Goal: Task Accomplishment & Management: Manage account settings

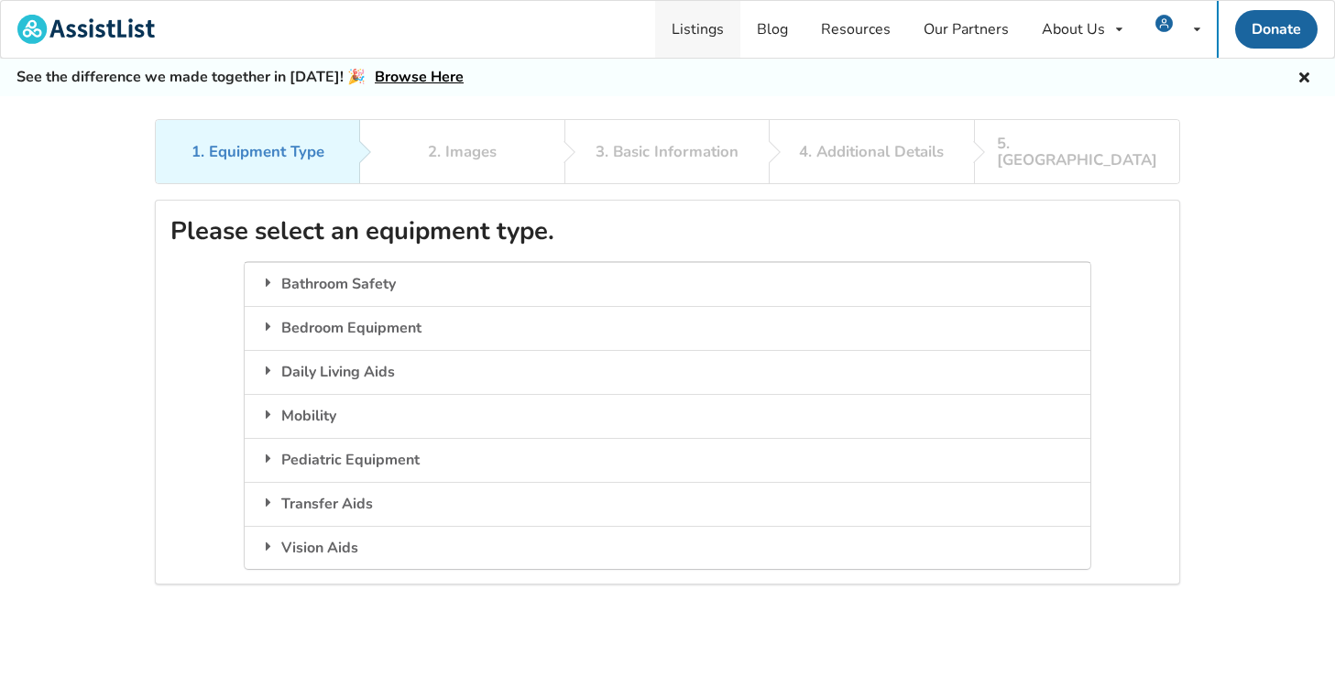
click at [702, 31] on link "Listings" at bounding box center [697, 29] width 85 height 57
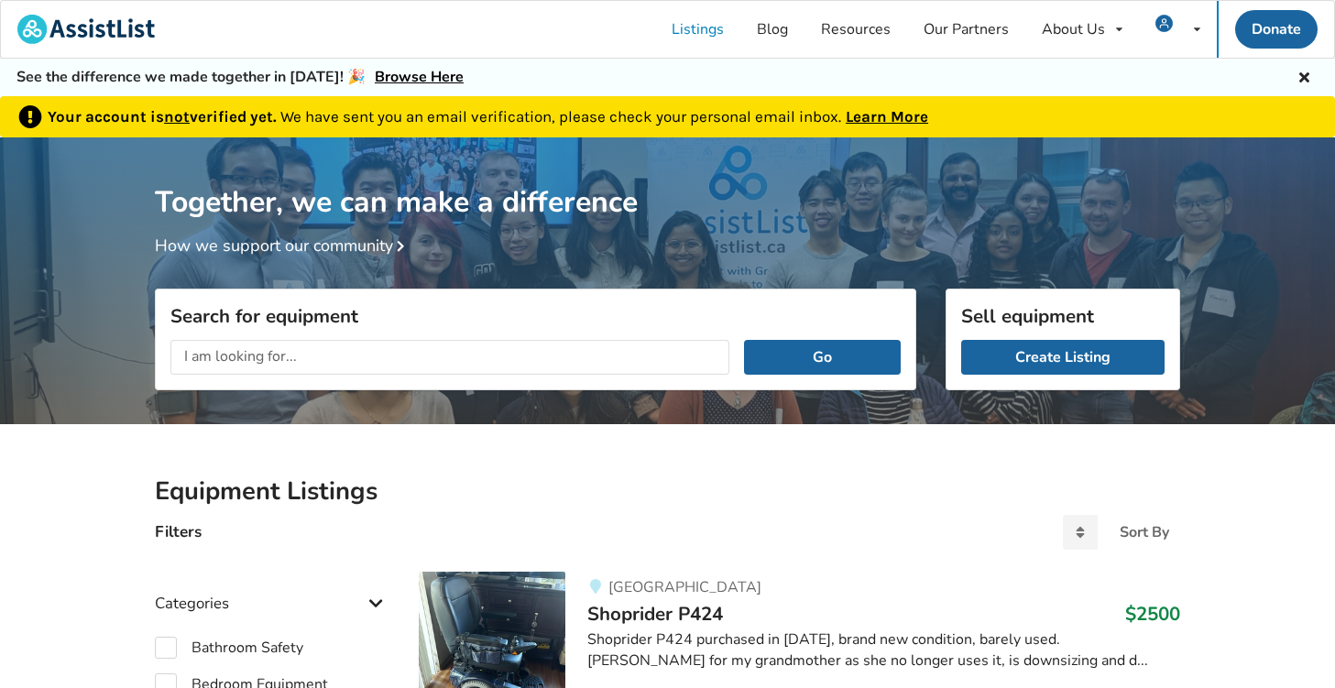
click at [91, 269] on div "Together, we can make a difference How we support our community" at bounding box center [667, 286] width 1335 height 298
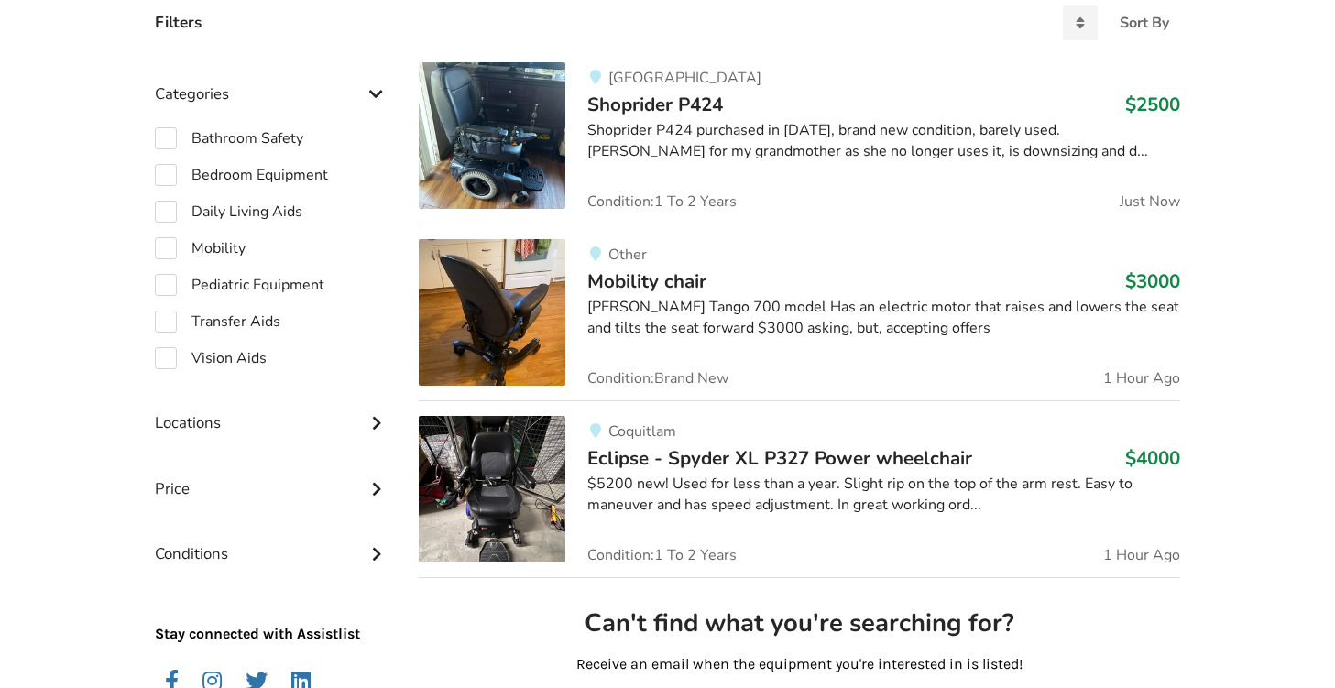
scroll to position [513, 0]
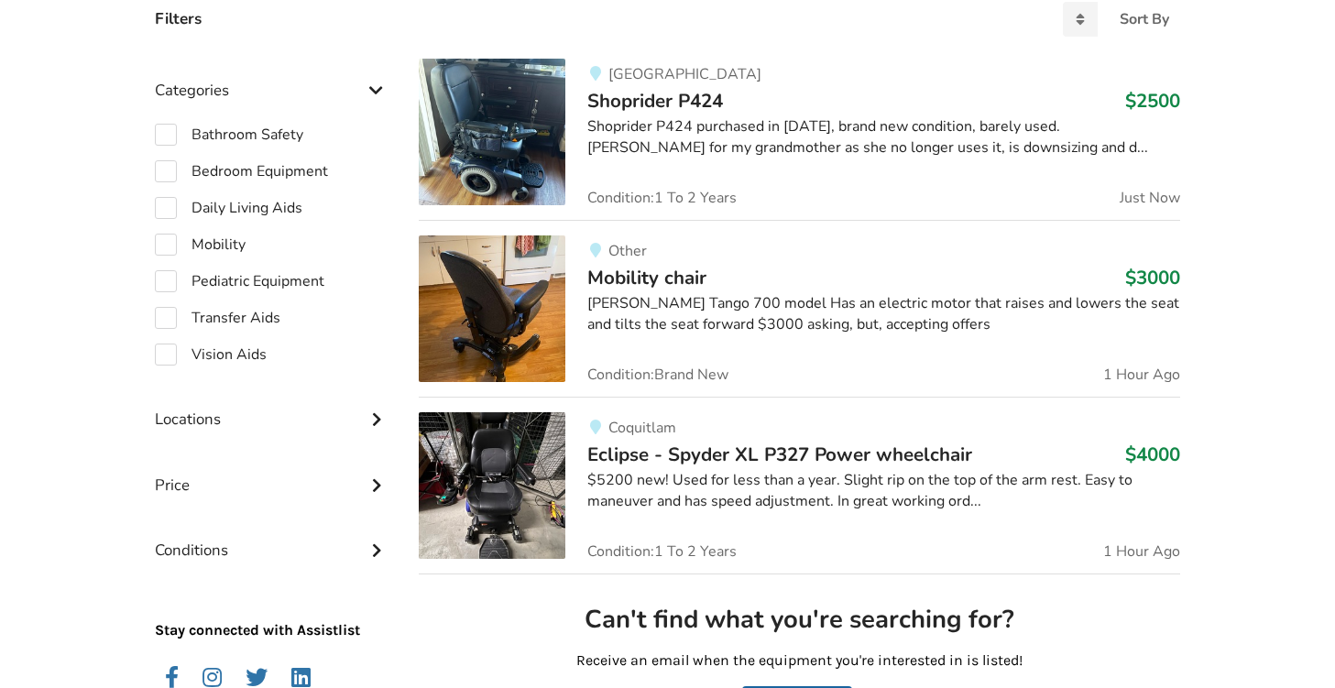
click at [666, 311] on div "[PERSON_NAME] Tango 700 model Has an electric motor that raises and lowers the …" at bounding box center [883, 314] width 593 height 42
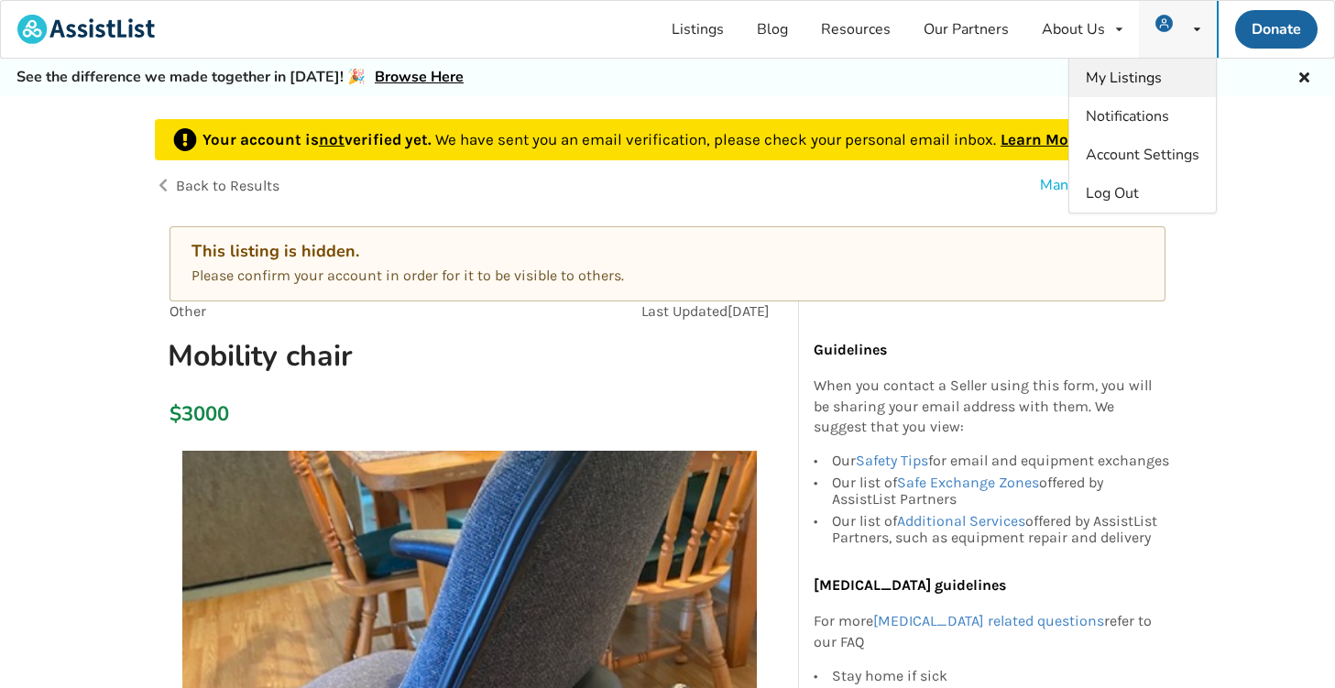
click at [1129, 78] on span "My Listings" at bounding box center [1124, 78] width 76 height 20
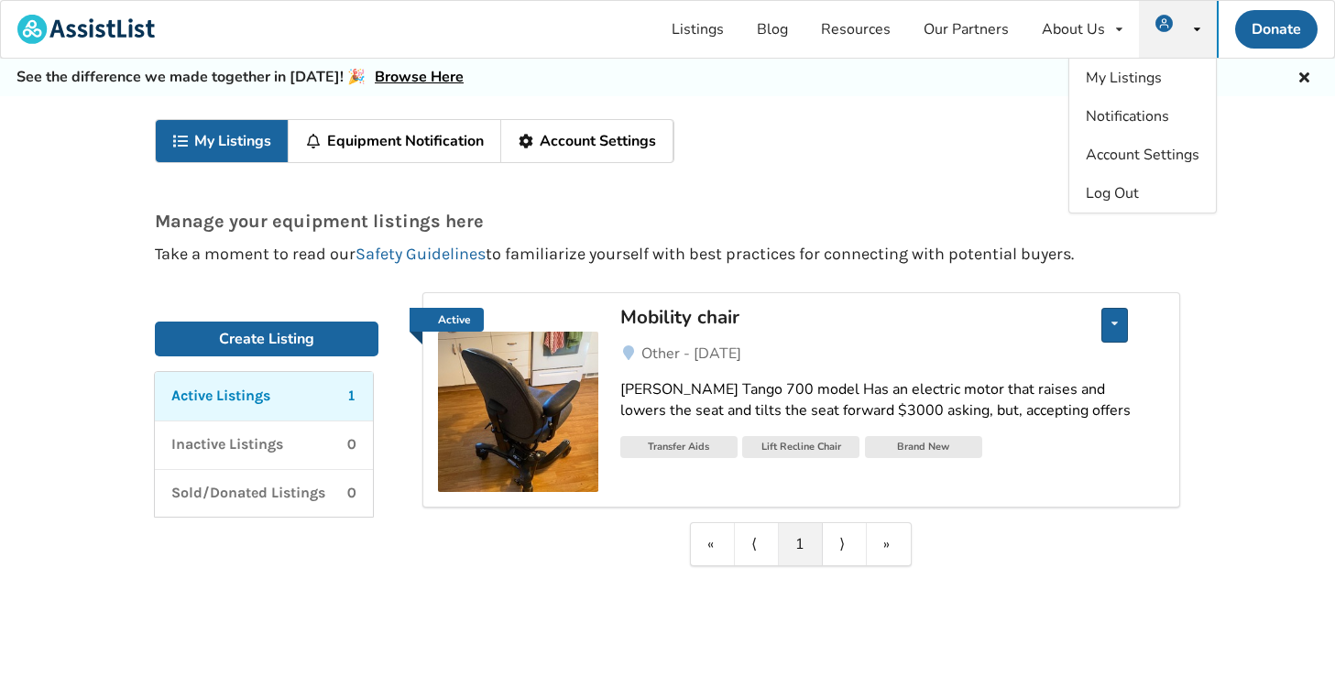
click at [1108, 318] on div "Edit listing Delete listing" at bounding box center [1114, 325] width 27 height 35
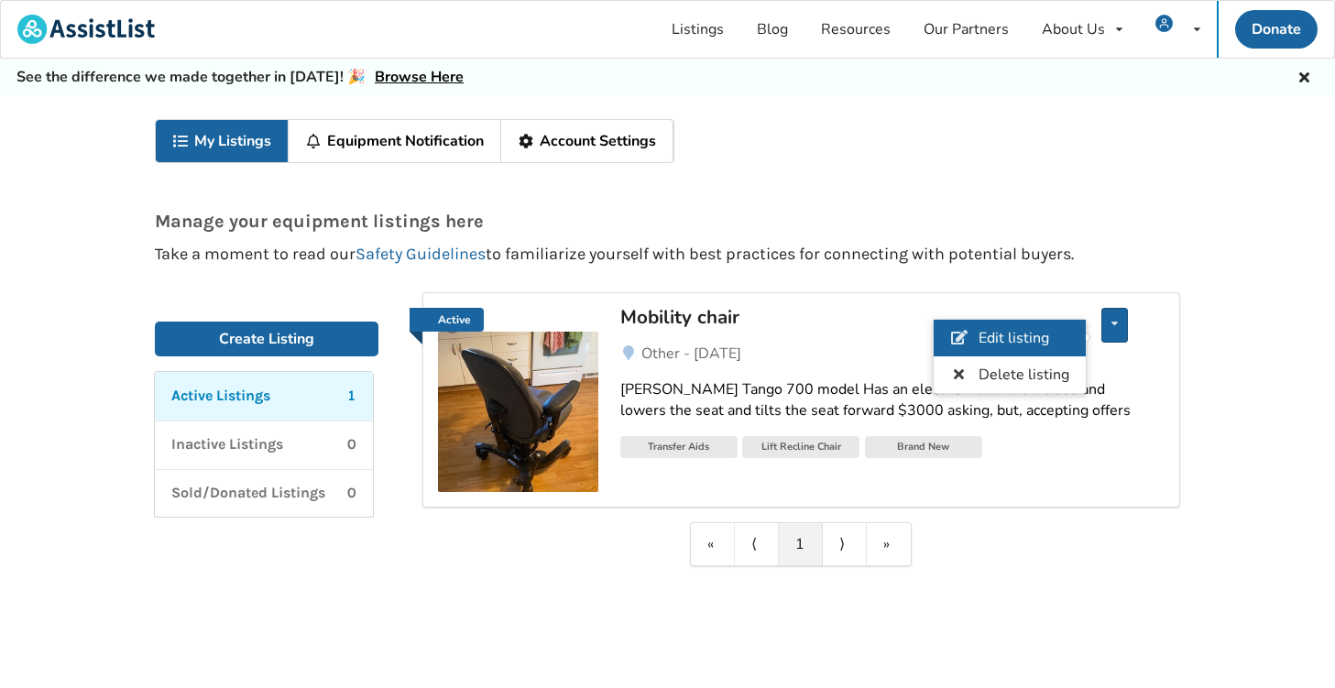
click at [999, 342] on span "Edit listing" at bounding box center [1014, 338] width 71 height 20
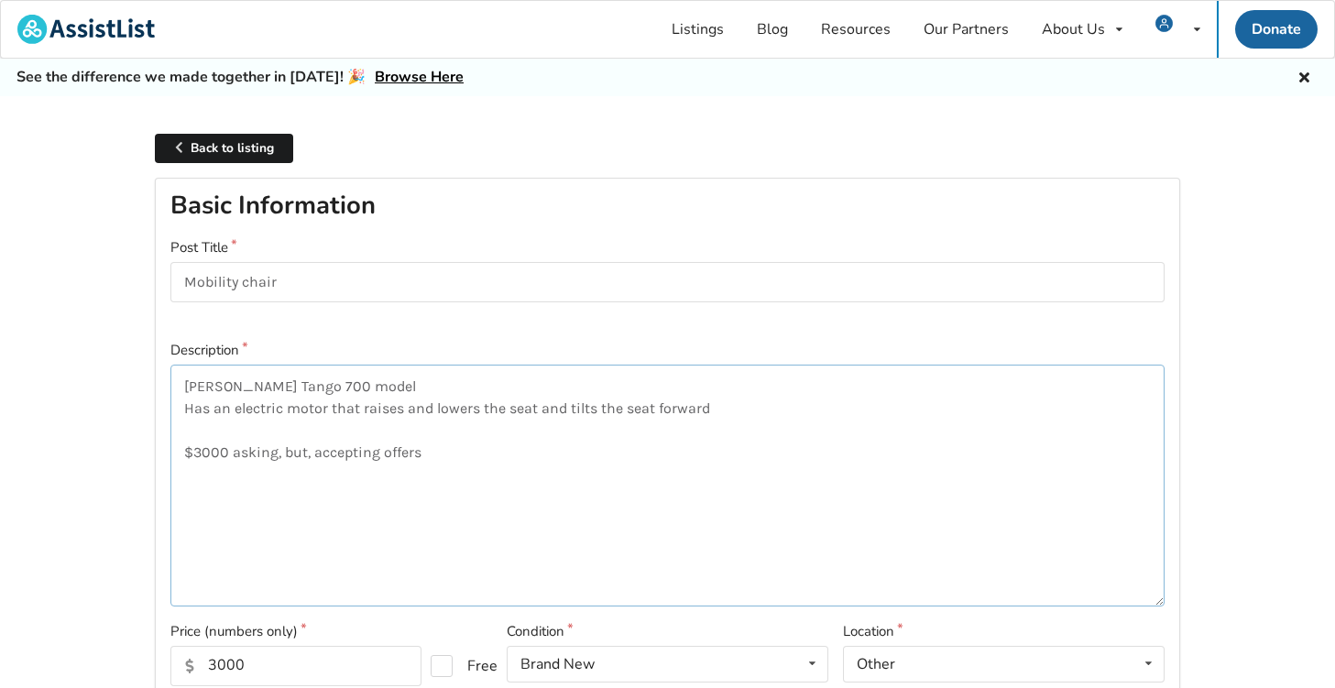
click at [468, 453] on textarea "[PERSON_NAME] Tango 700 model Has an electric motor that raises and lowers the …" at bounding box center [667, 486] width 994 height 242
type textarea "[PERSON_NAME] Tango 700 model Has an electric motor that raises and lowers the …"
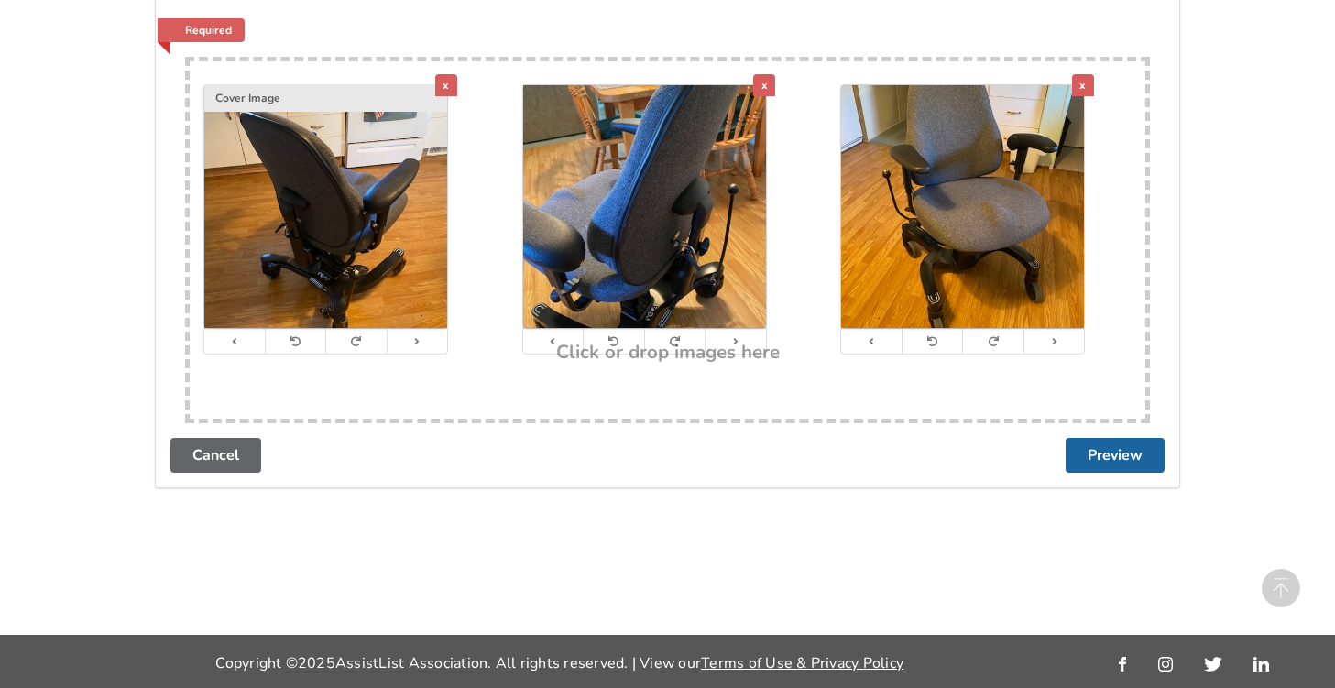
scroll to position [1565, 0]
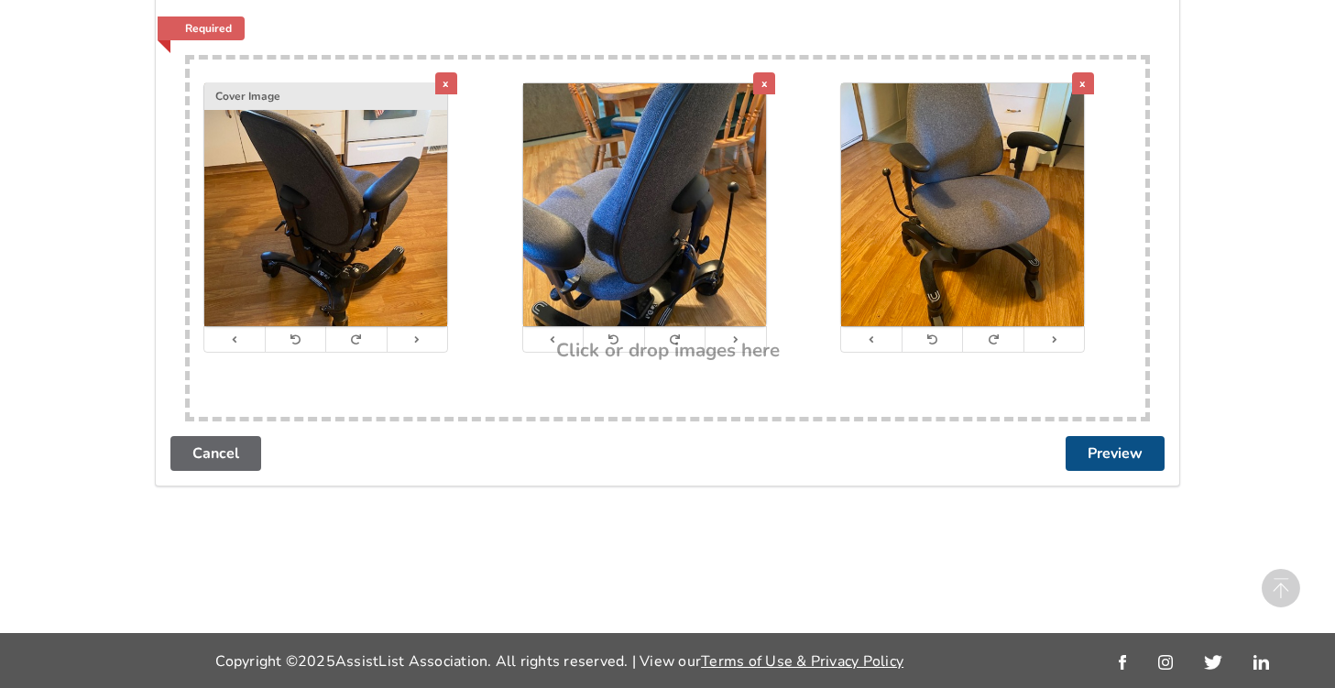
click at [1111, 456] on button "Preview" at bounding box center [1115, 453] width 99 height 35
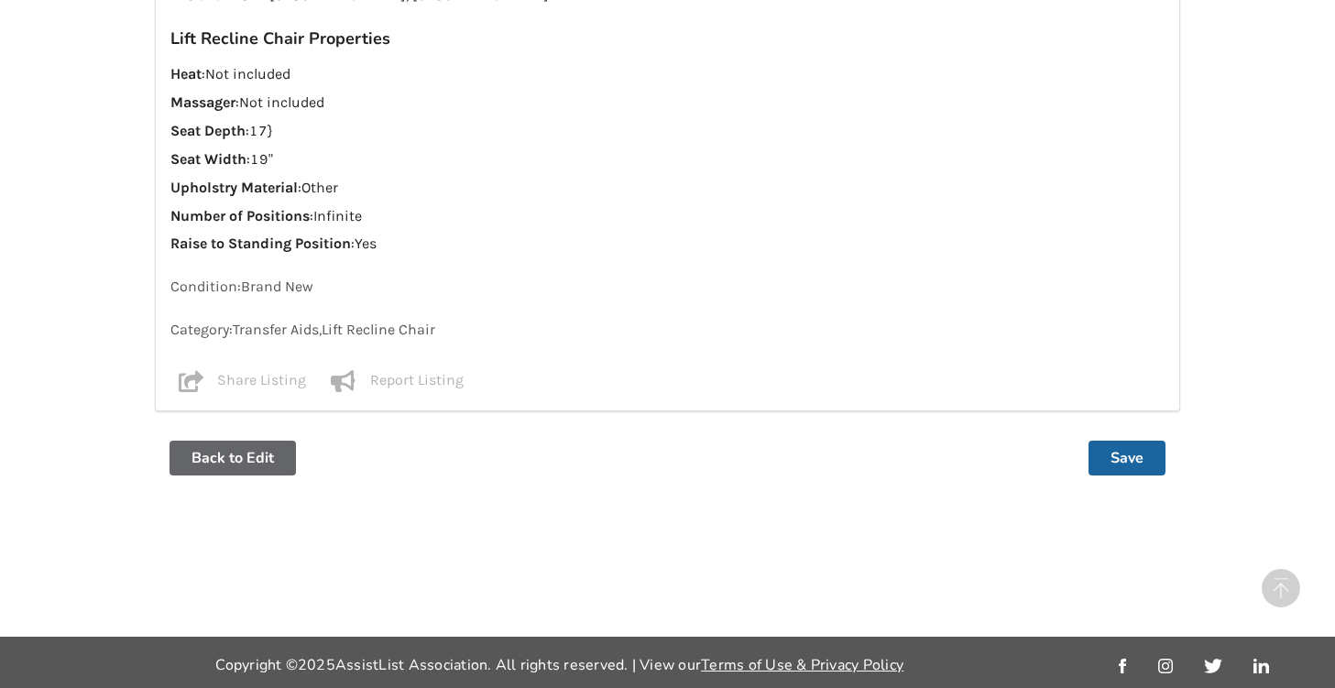
scroll to position [1586, 0]
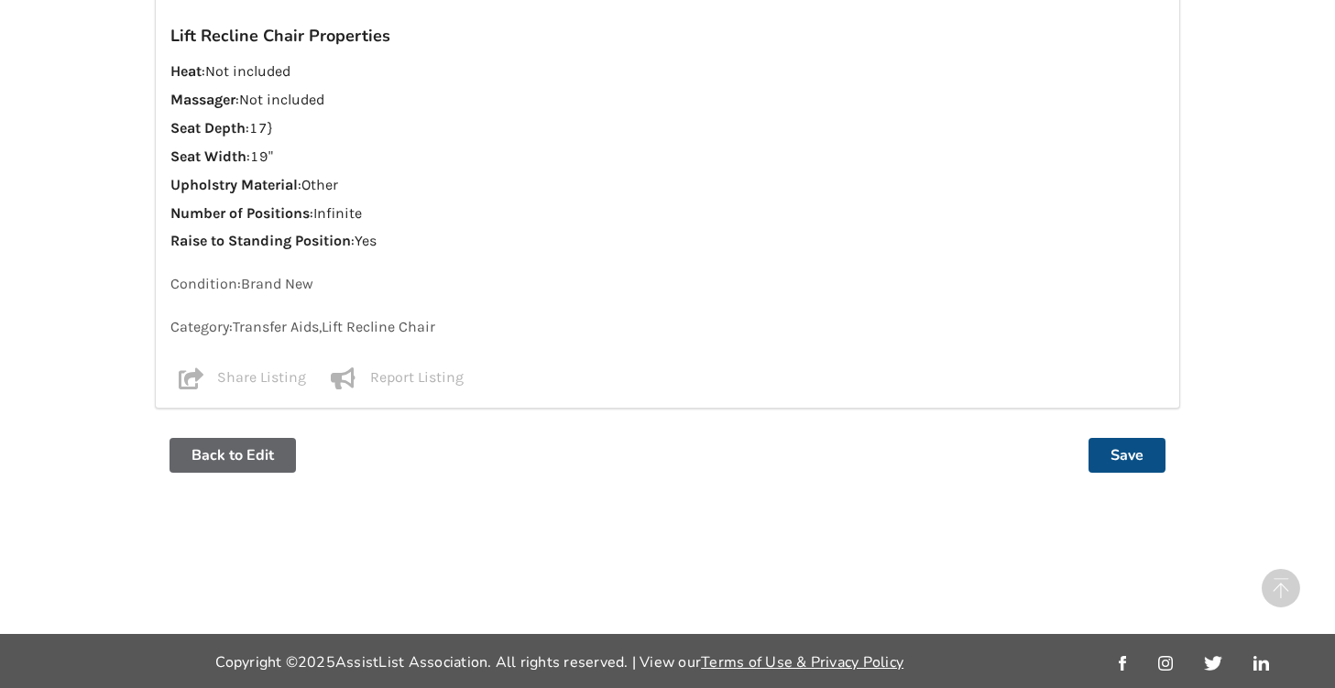
click at [1118, 455] on button "Save" at bounding box center [1127, 455] width 77 height 35
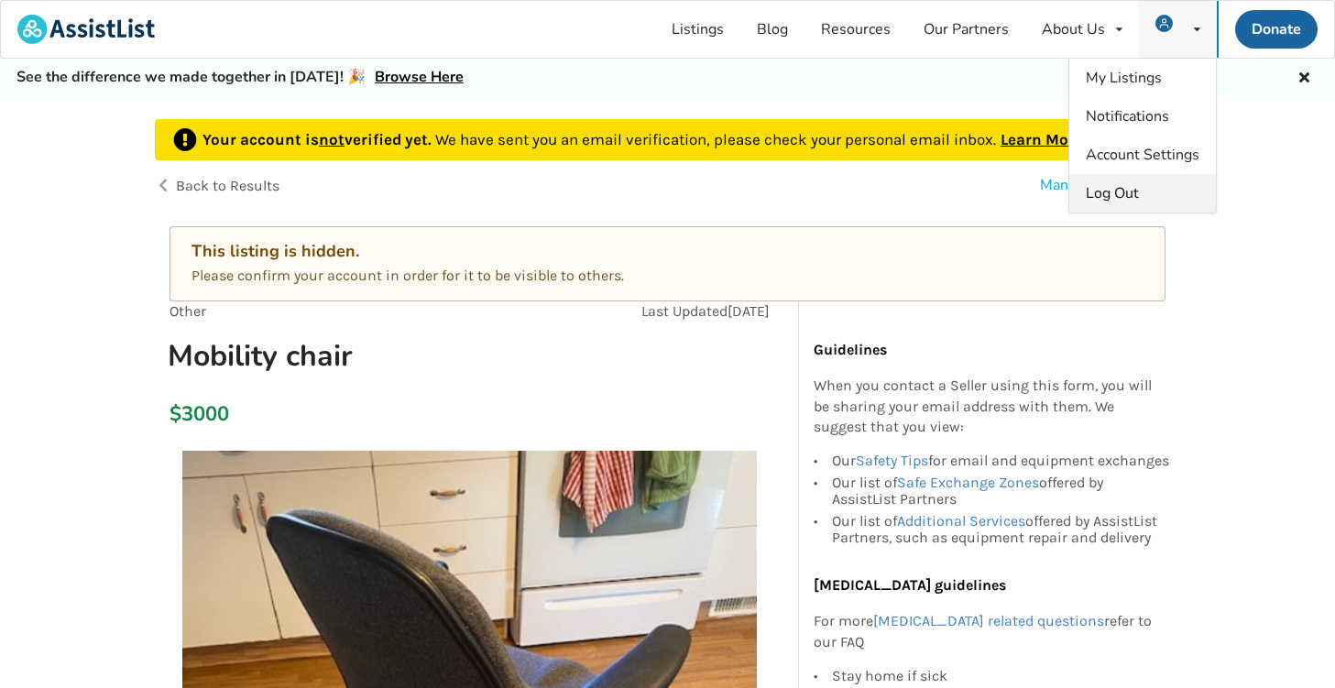
click at [1116, 191] on span "Log Out" at bounding box center [1112, 193] width 53 height 20
